Goal: Transaction & Acquisition: Book appointment/travel/reservation

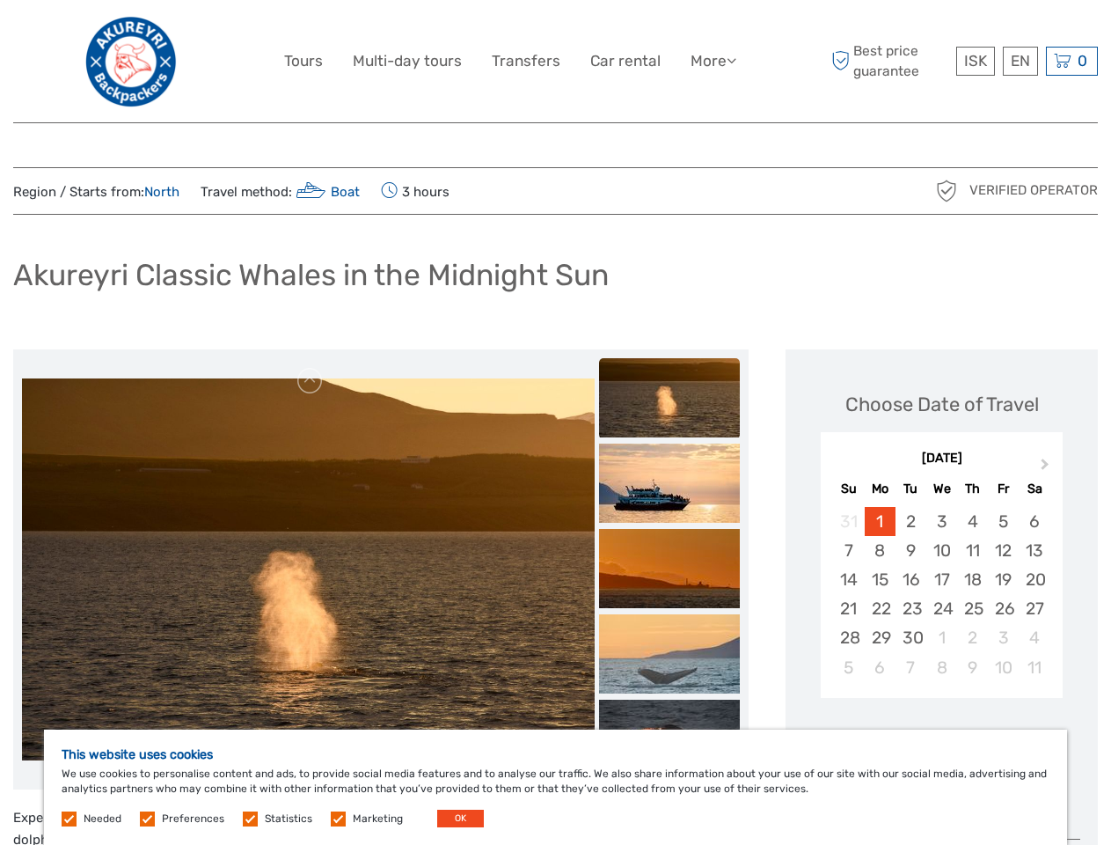
click at [712, 61] on link "More" at bounding box center [714, 61] width 46 height 26
click at [733, 60] on icon at bounding box center [732, 60] width 10 height 15
click at [975, 61] on span "ISK" at bounding box center [975, 61] width 23 height 18
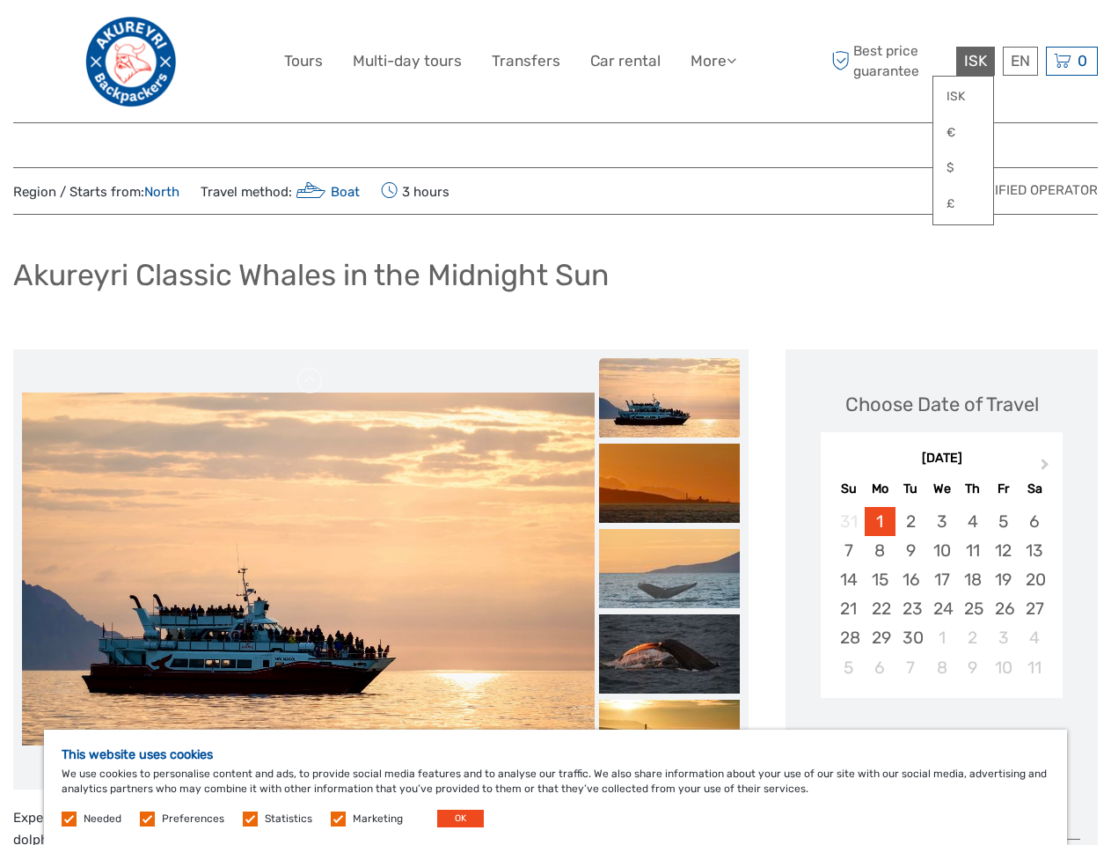
click at [1020, 61] on div "EN English Español Deutsch" at bounding box center [1020, 61] width 35 height 29
click at [1072, 61] on div "0 Items Total 0 ISK Checkout The shopping cart is empty." at bounding box center [1072, 61] width 52 height 29
click at [308, 338] on img at bounding box center [308, 147] width 573 height 382
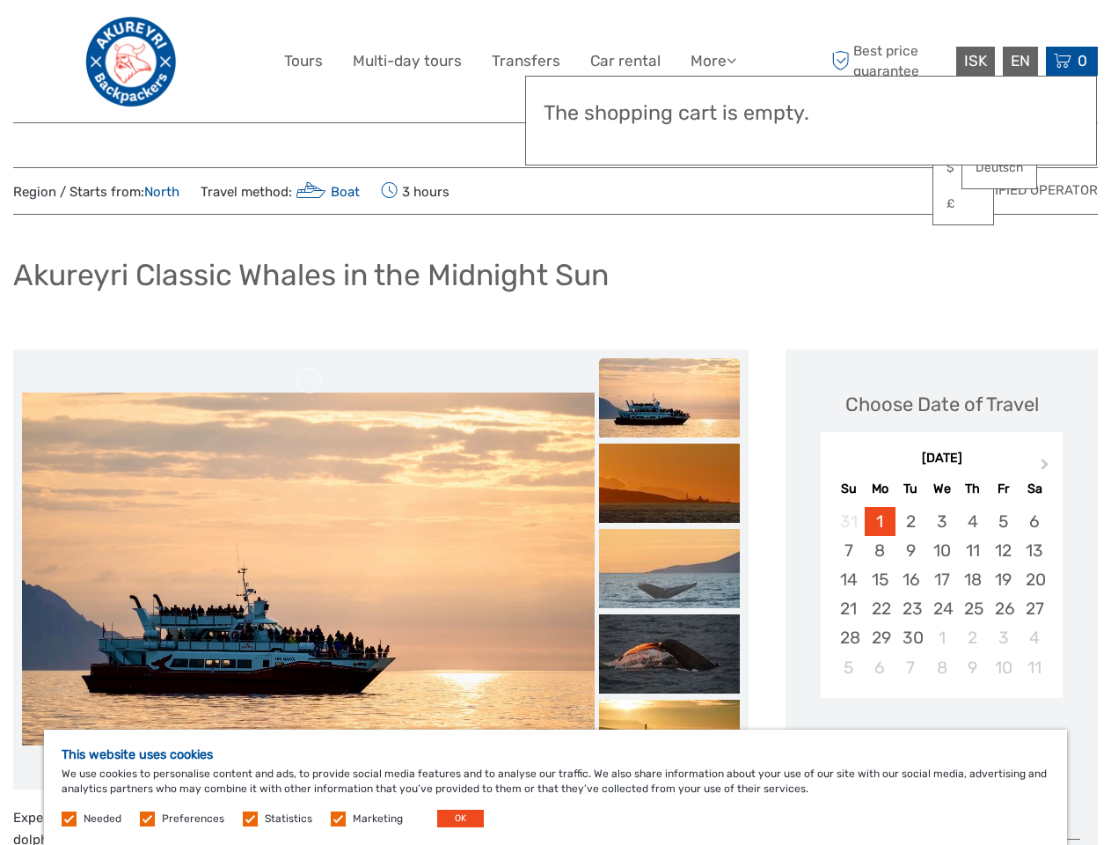
click at [311, 381] on link at bounding box center [311, 381] width 28 height 28
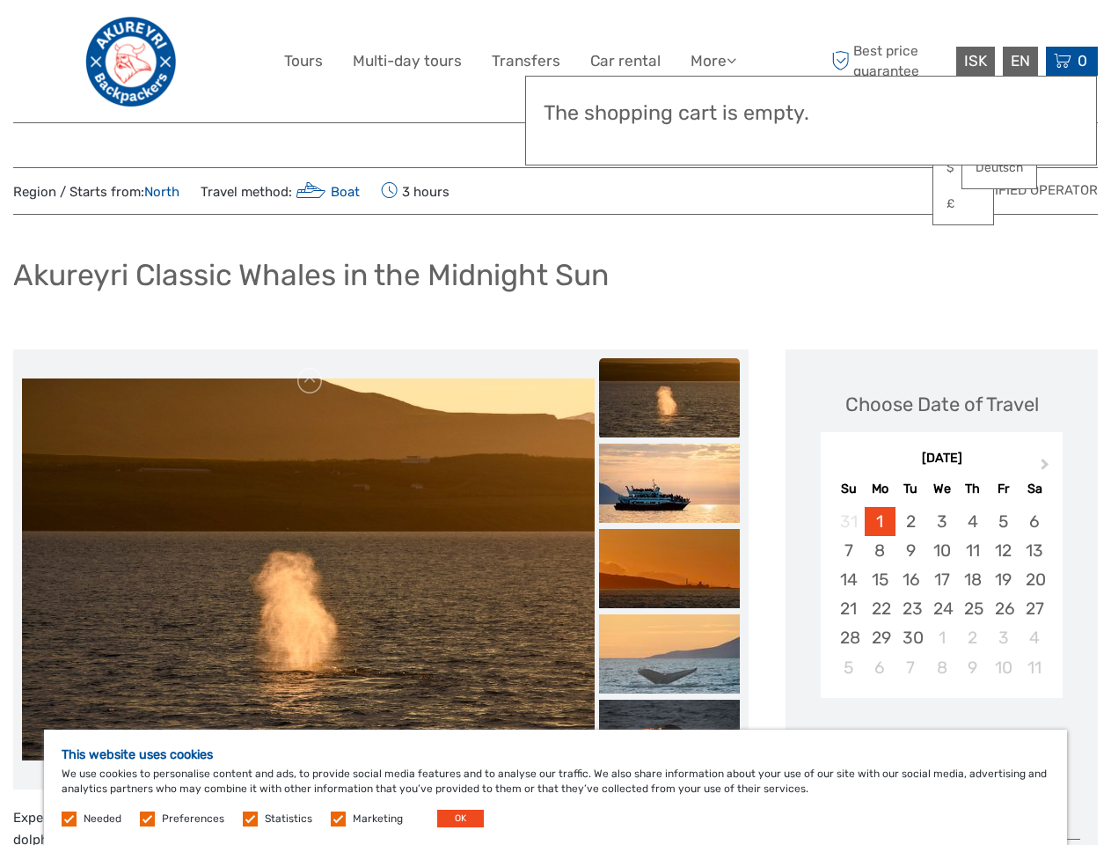
click at [670, 398] on img at bounding box center [669, 397] width 141 height 79
click at [670, 483] on img at bounding box center [669, 482] width 141 height 79
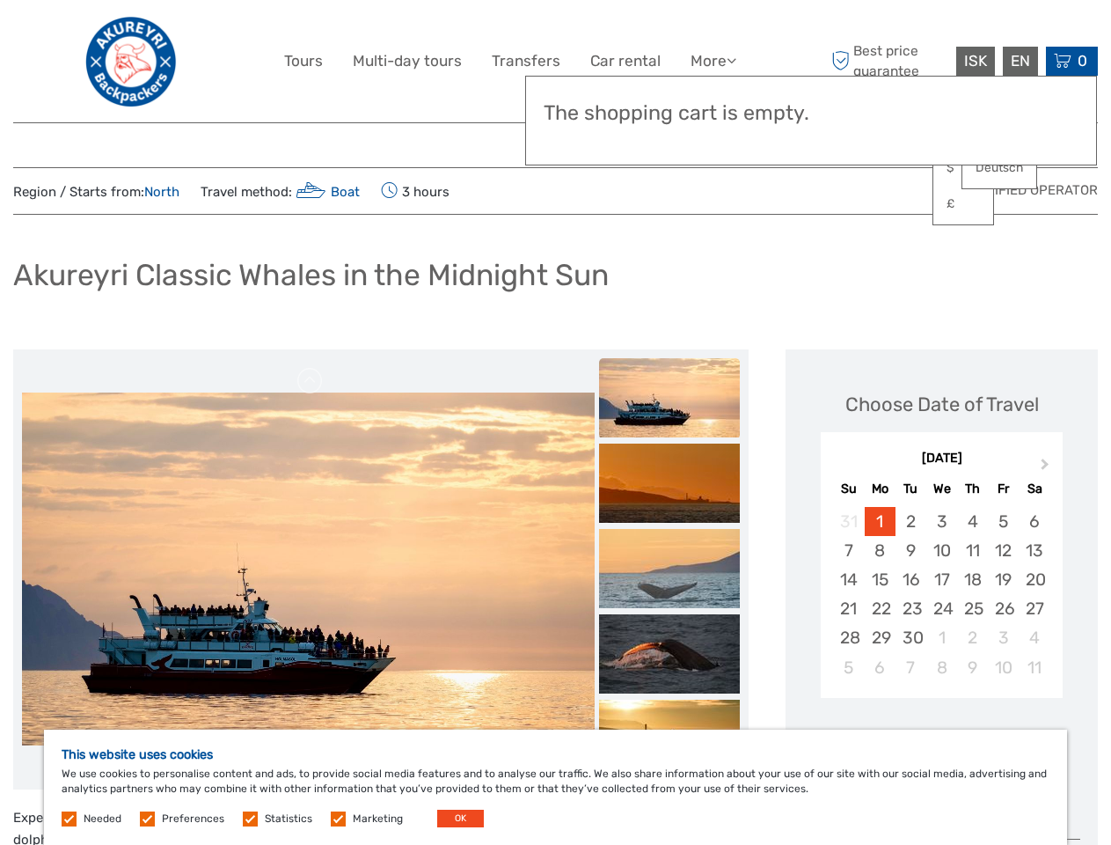
click at [670, 523] on img at bounding box center [669, 482] width 141 height 79
